Goal: Book appointment/travel/reservation

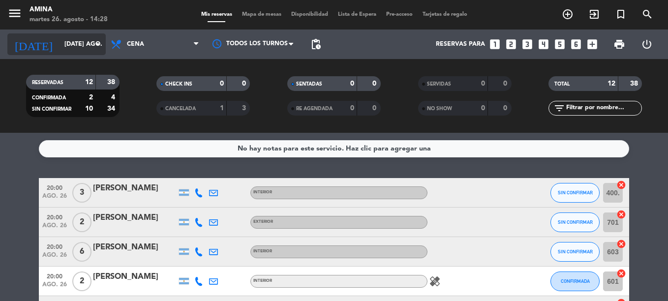
click at [74, 46] on input "[DATE] ago." at bounding box center [101, 44] width 83 height 17
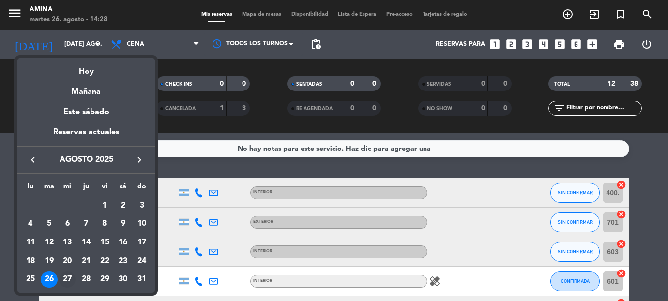
click at [60, 279] on div "27" at bounding box center [67, 279] width 17 height 17
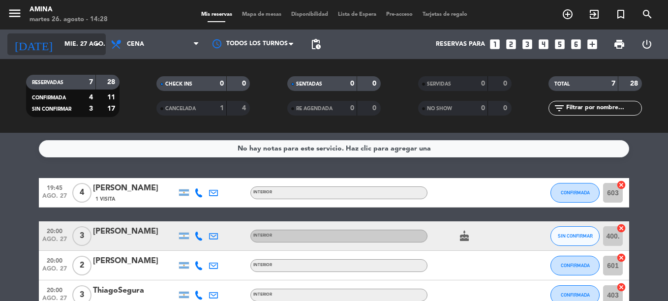
click at [81, 40] on input "mié. 27 ago." at bounding box center [101, 44] width 83 height 17
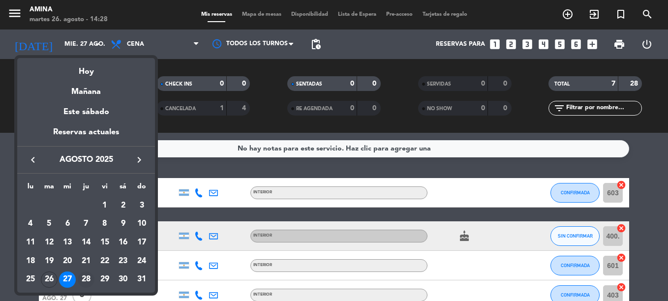
click at [90, 279] on div "28" at bounding box center [86, 279] width 17 height 17
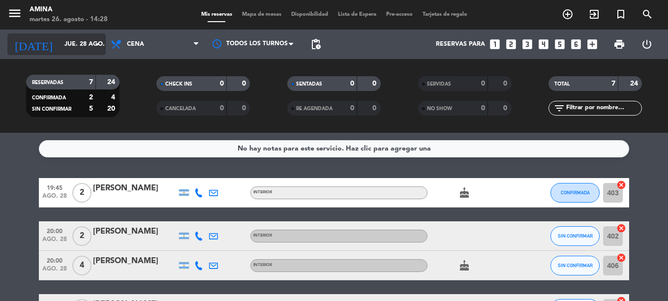
click at [90, 43] on input "jue. 28 ago." at bounding box center [101, 44] width 83 height 17
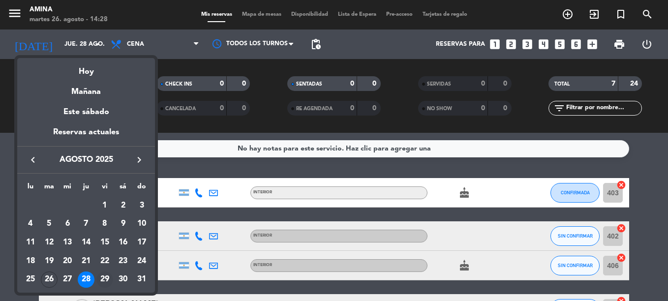
click at [103, 276] on div "29" at bounding box center [104, 279] width 17 height 17
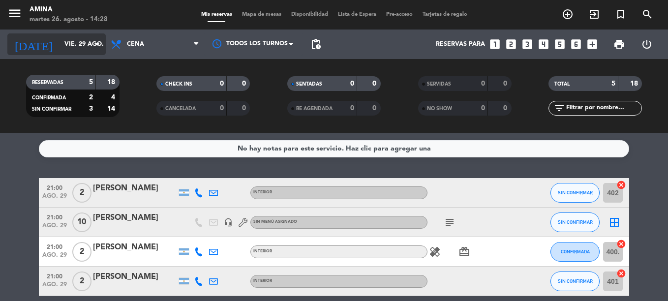
click at [72, 41] on input "vie. 29 ago." at bounding box center [101, 44] width 83 height 17
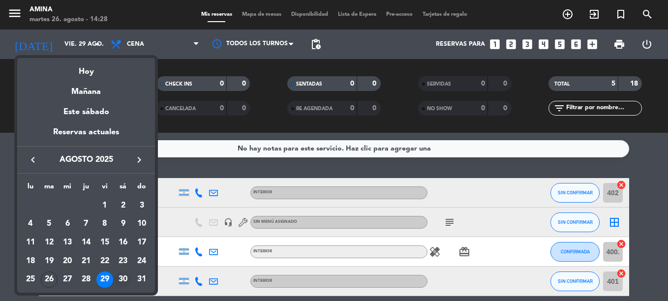
click at [120, 278] on div "30" at bounding box center [123, 279] width 17 height 17
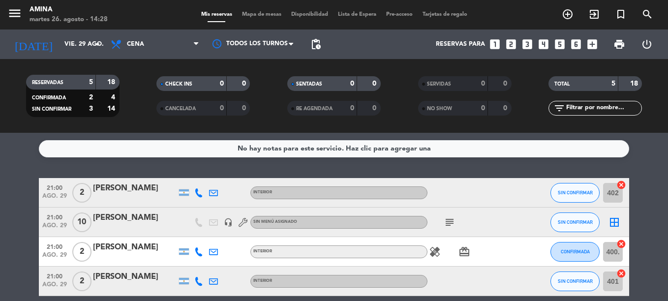
type input "sáb. 30 ago."
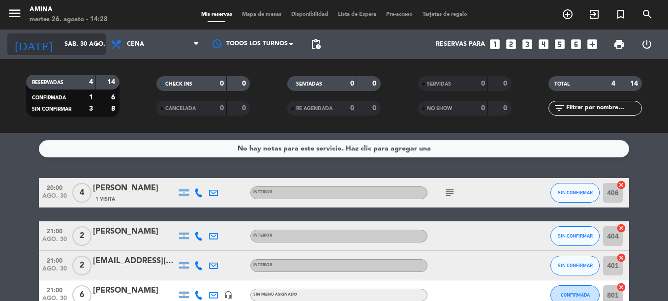
click at [81, 49] on input "sáb. 30 ago." at bounding box center [101, 44] width 83 height 17
